Goal: Task Accomplishment & Management: Complete application form

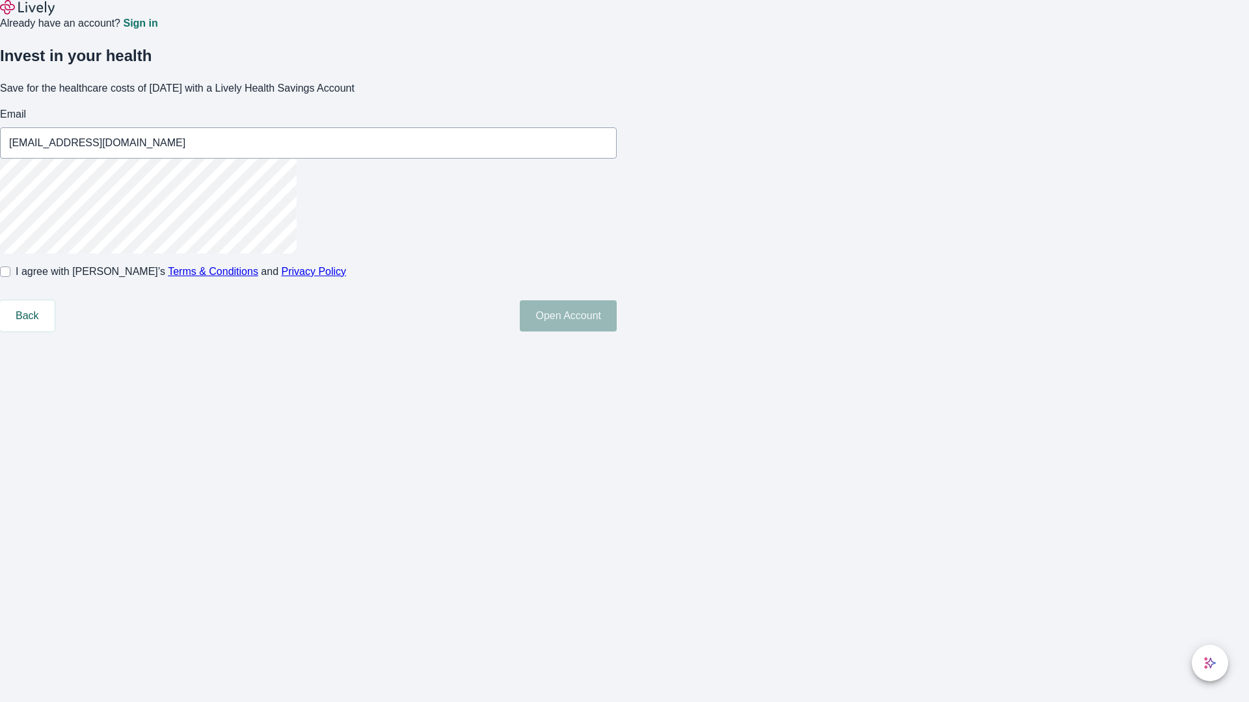
click at [10, 277] on input "I agree with Lively’s Terms & Conditions and Privacy Policy" at bounding box center [5, 272] width 10 height 10
checkbox input "true"
click at [617, 332] on button "Open Account" at bounding box center [568, 316] width 97 height 31
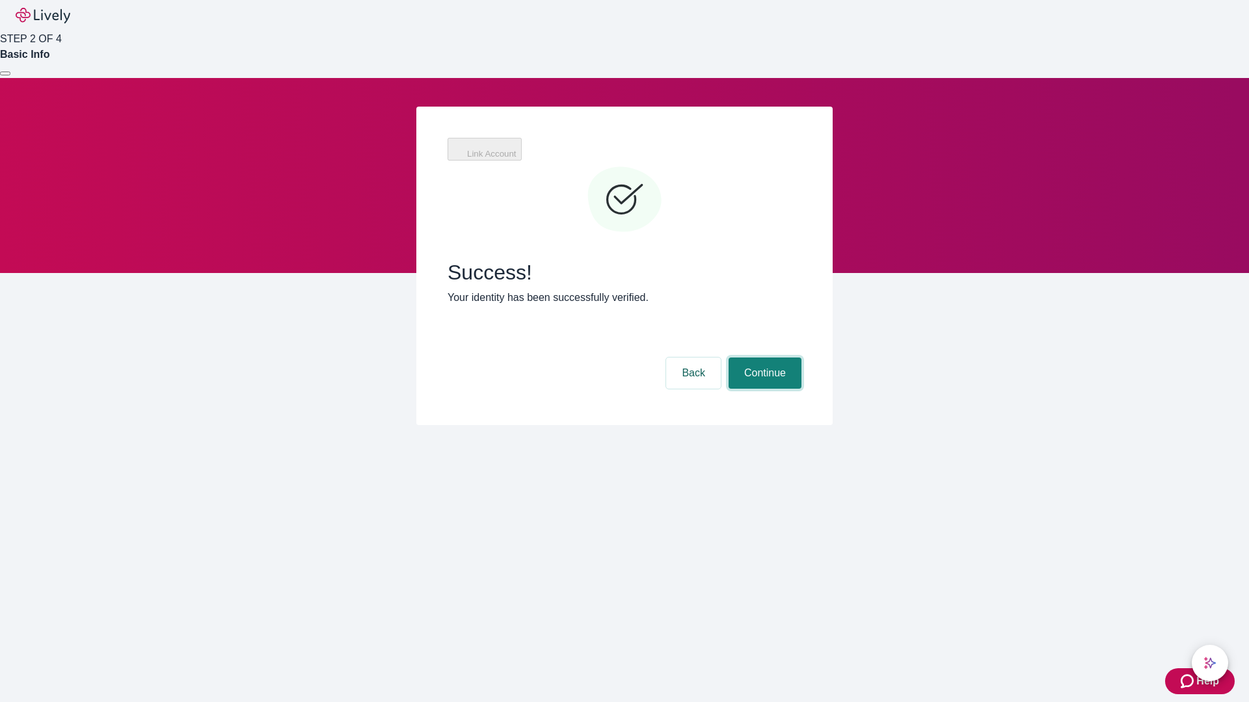
click at [763, 358] on button "Continue" at bounding box center [764, 373] width 73 height 31
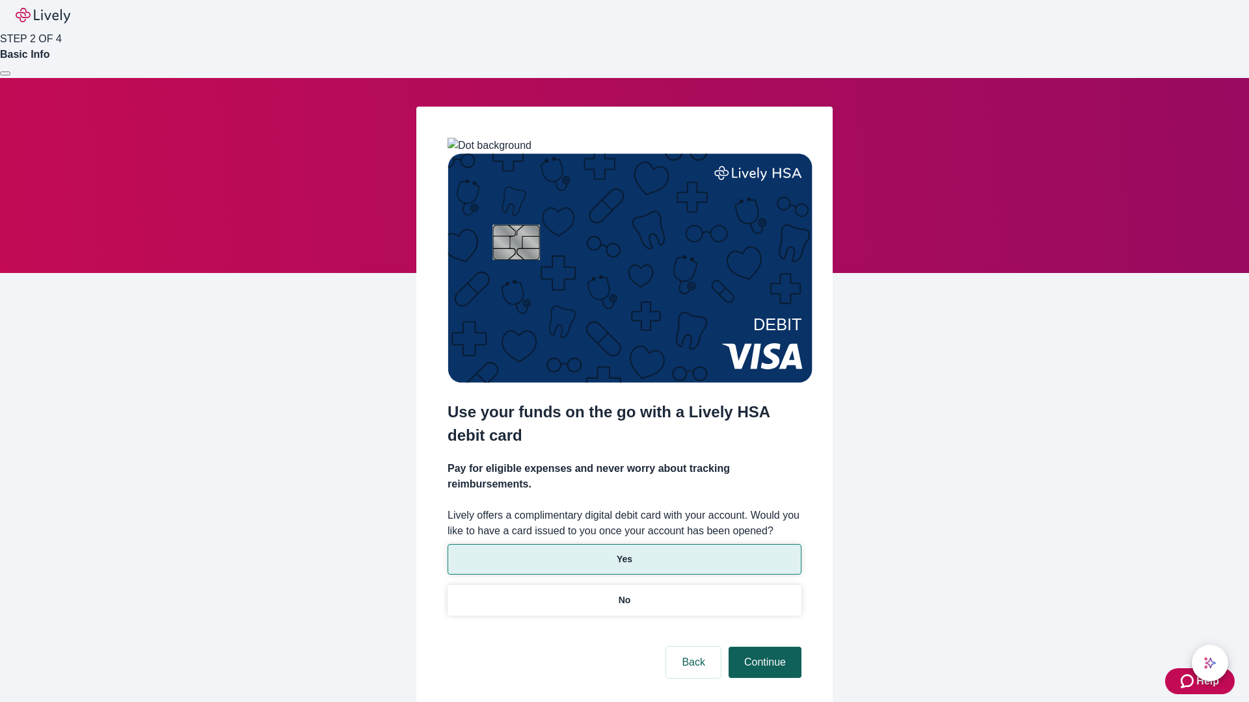
click at [624, 594] on p "No" at bounding box center [625, 601] width 12 height 14
click at [763, 647] on button "Continue" at bounding box center [764, 662] width 73 height 31
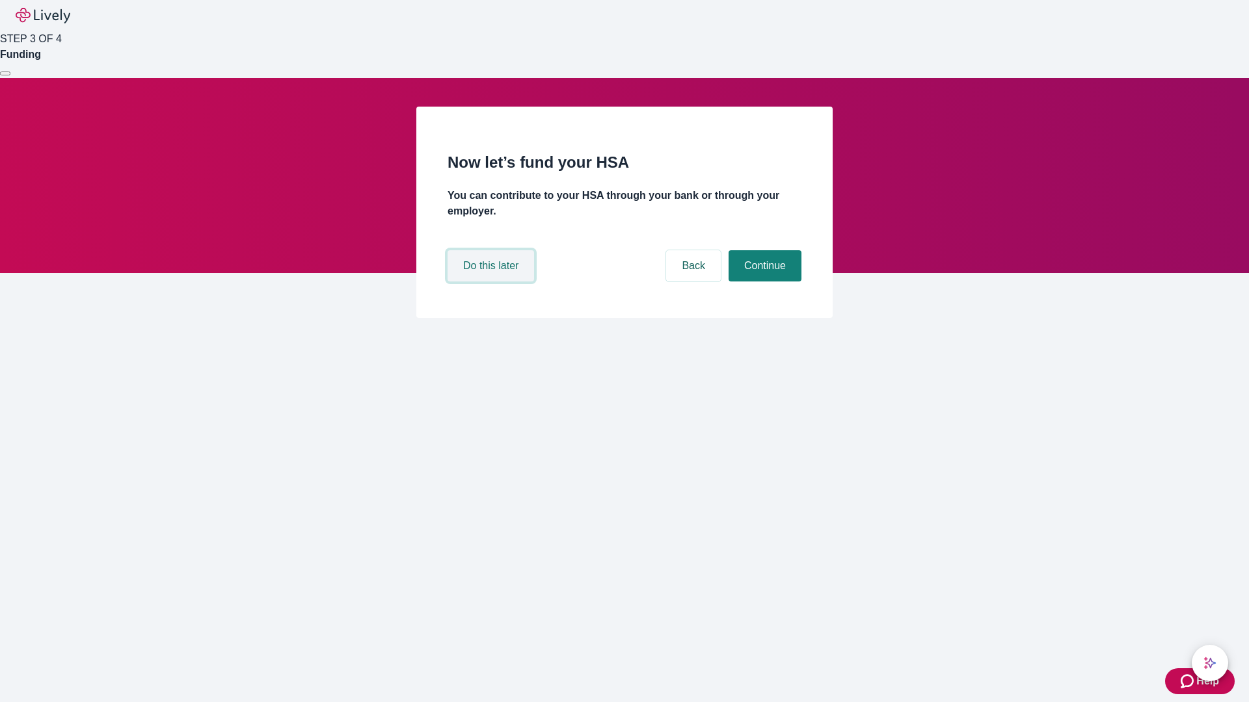
click at [492, 282] on button "Do this later" at bounding box center [491, 265] width 87 height 31
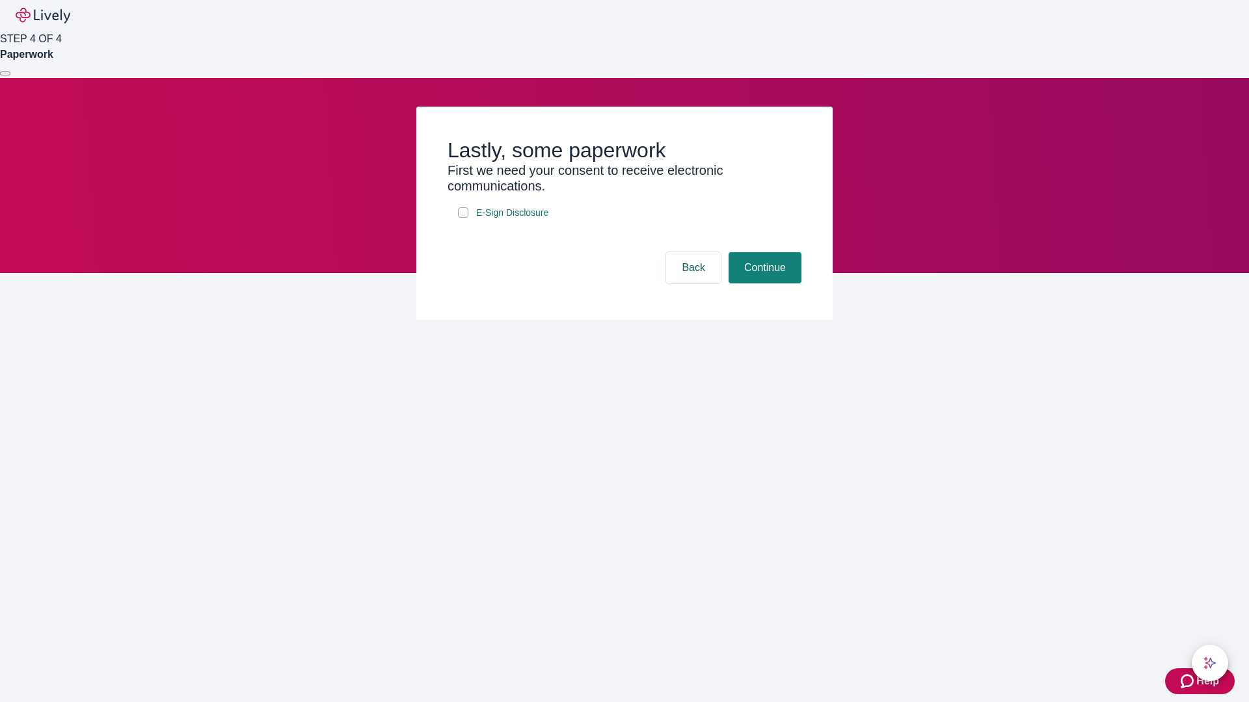
click at [463, 218] on input "E-Sign Disclosure" at bounding box center [463, 212] width 10 height 10
checkbox input "true"
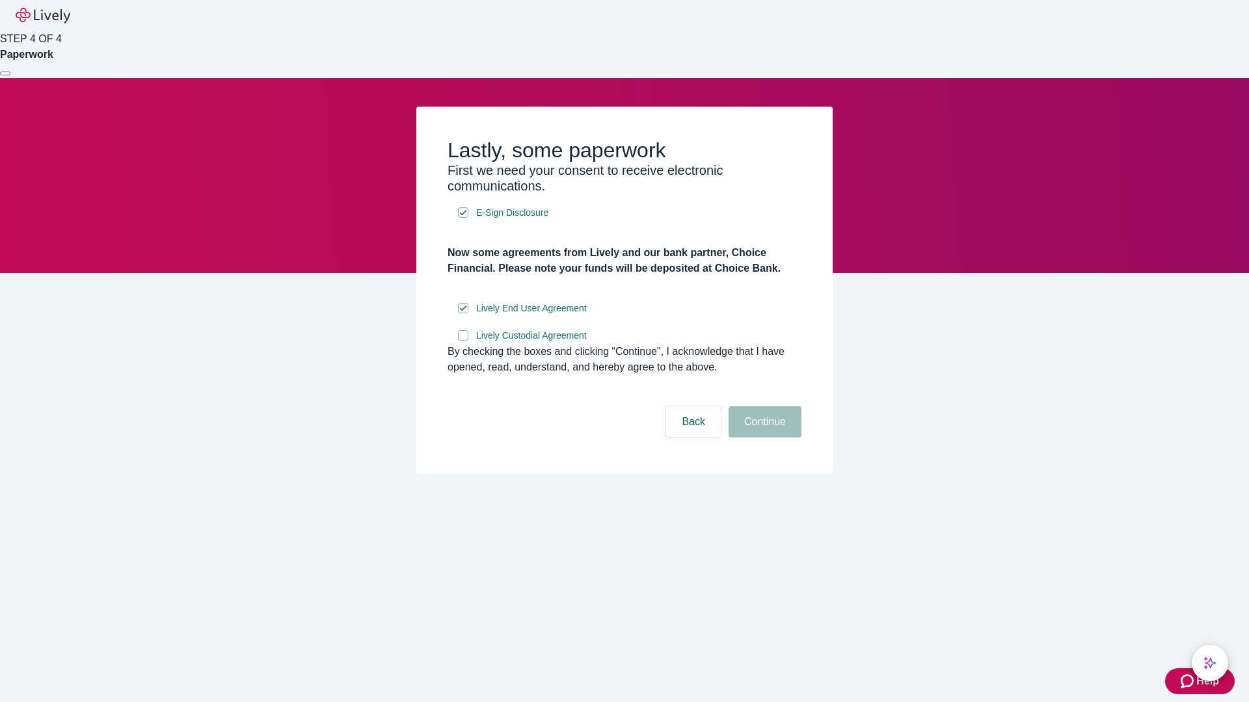
click at [463, 341] on input "Lively Custodial Agreement" at bounding box center [463, 335] width 10 height 10
checkbox input "true"
click at [763, 438] on button "Continue" at bounding box center [764, 422] width 73 height 31
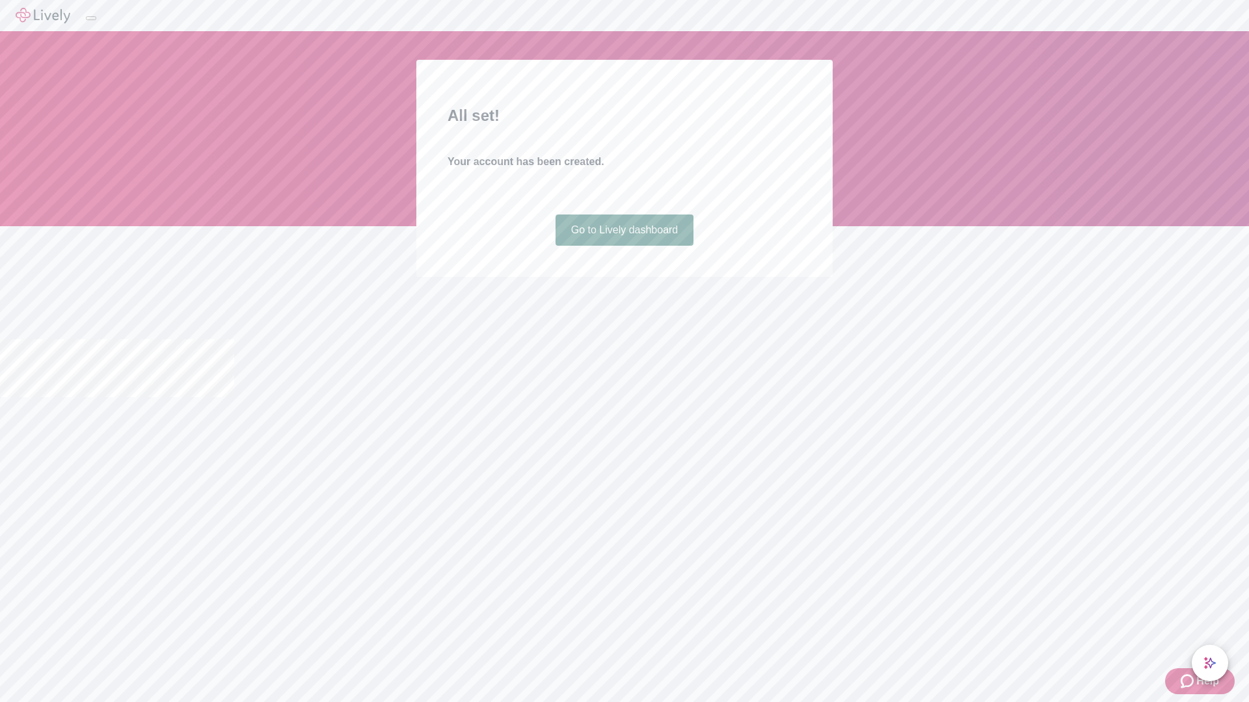
click at [624, 246] on link "Go to Lively dashboard" at bounding box center [624, 230] width 139 height 31
